Goal: Find contact information: Find contact information

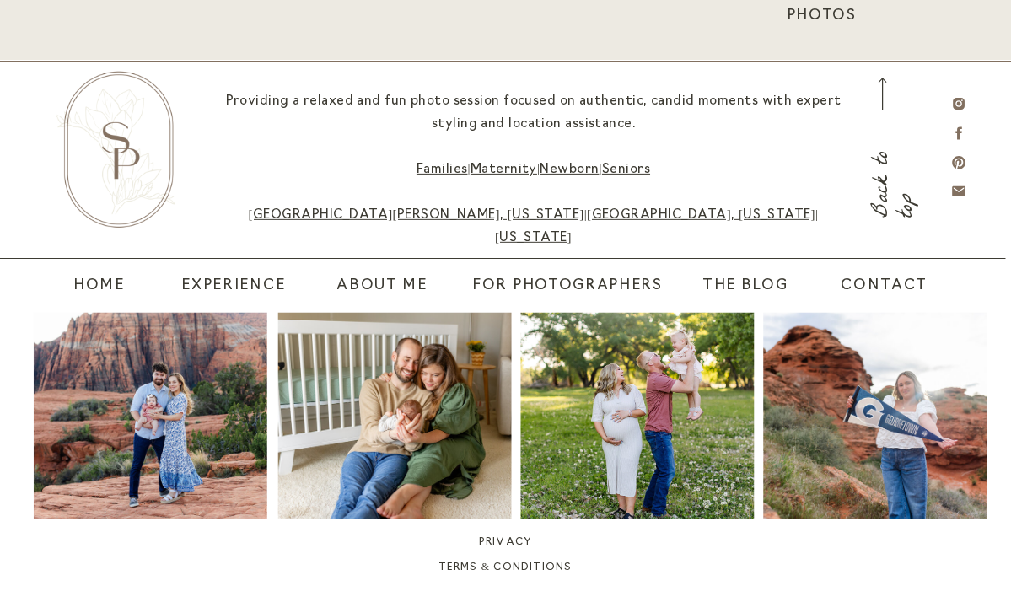
scroll to position [5254, 0]
click at [877, 289] on nav "contact" at bounding box center [875, 286] width 68 height 24
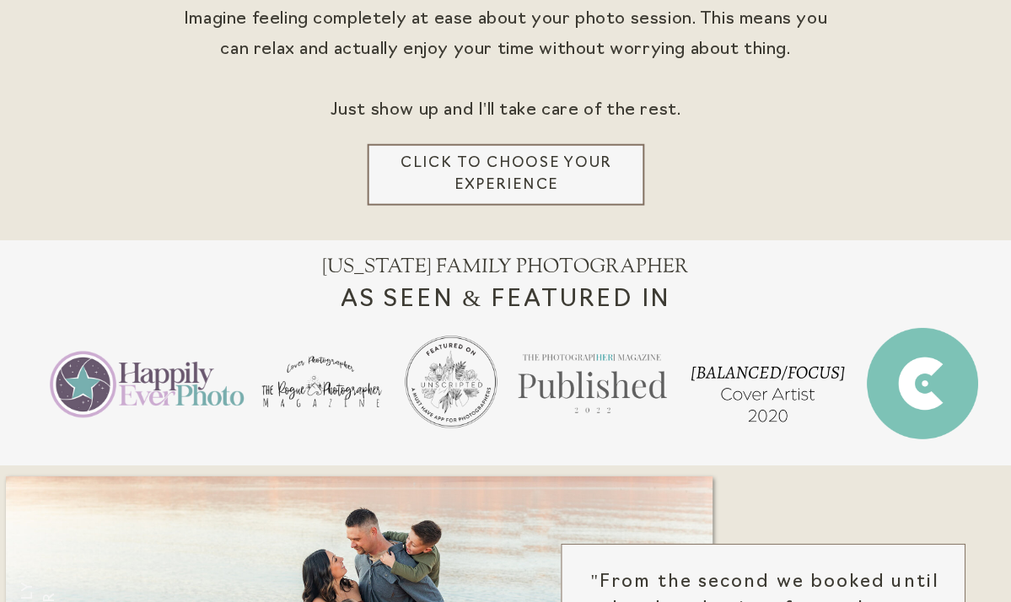
scroll to position [612, 0]
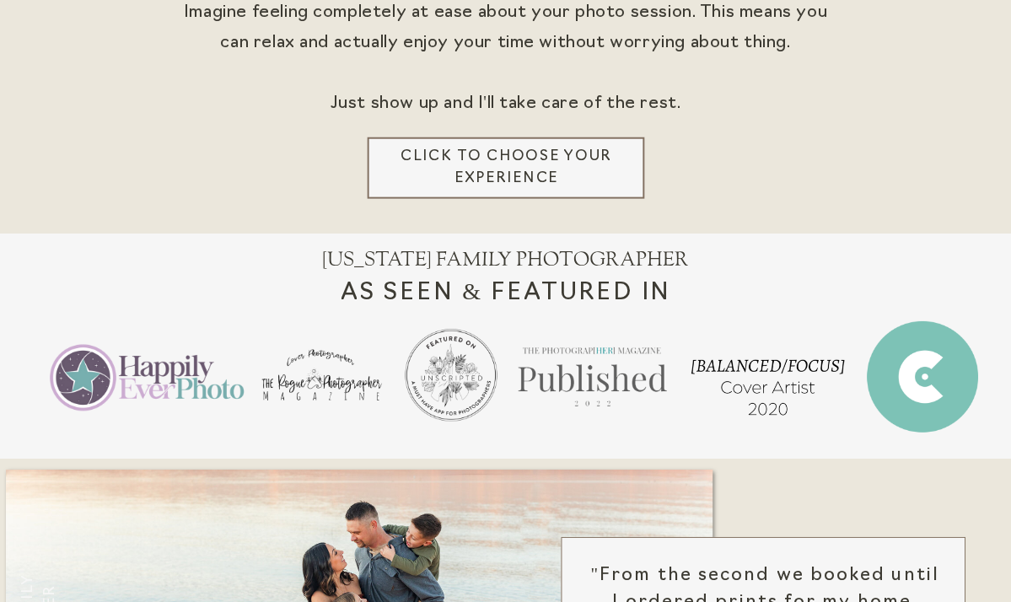
click at [497, 185] on h3 "Click to choose your experience" at bounding box center [507, 167] width 238 height 45
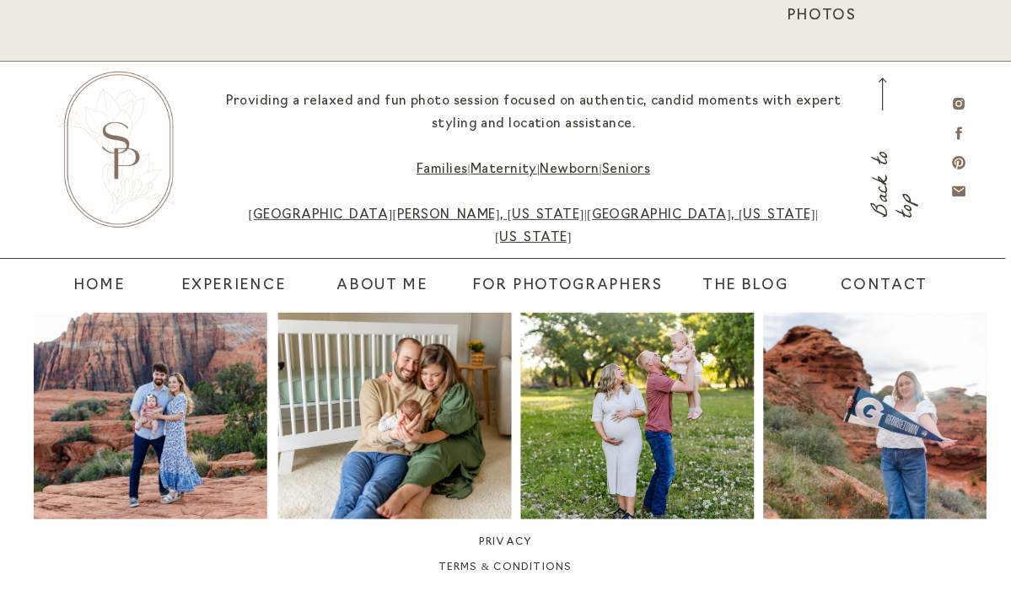
scroll to position [5254, 0]
click at [96, 287] on nav "home" at bounding box center [94, 286] width 42 height 24
